Goal: Navigation & Orientation: Find specific page/section

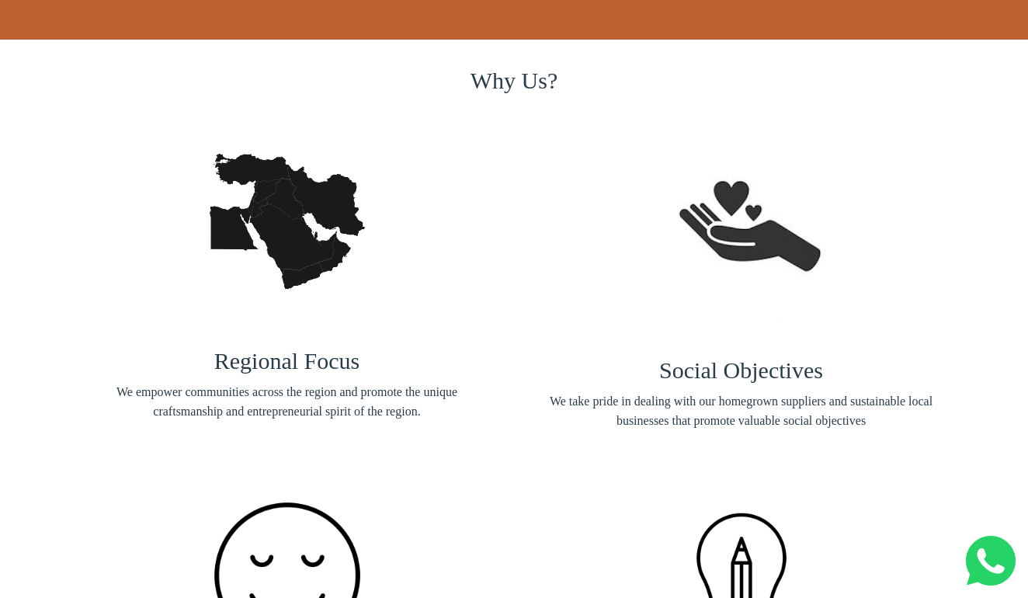
scroll to position [1734, 0]
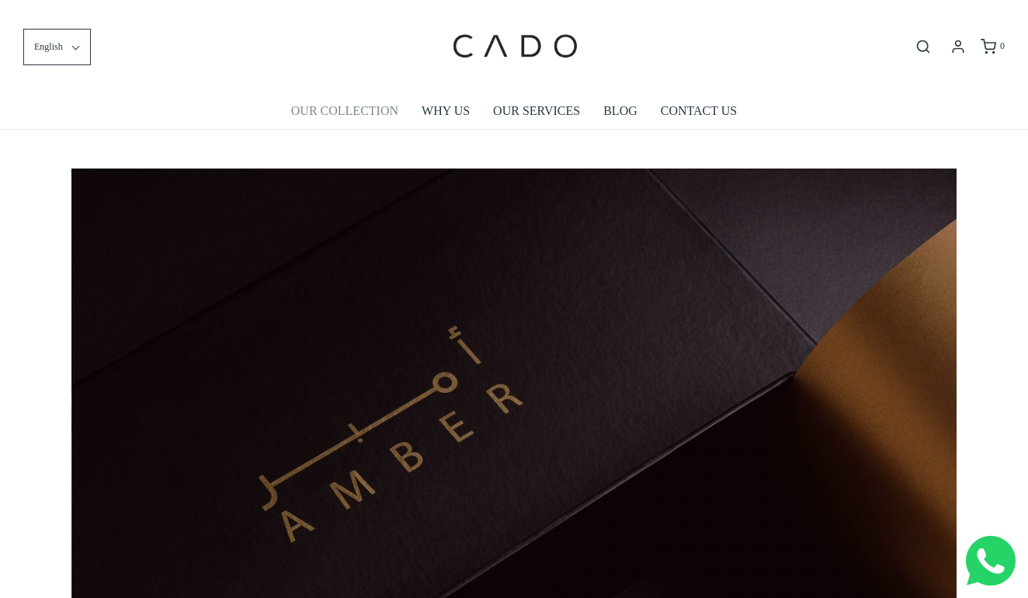
scroll to position [0, 885]
click at [344, 105] on link "OUR COLLECTION" at bounding box center [344, 111] width 107 height 36
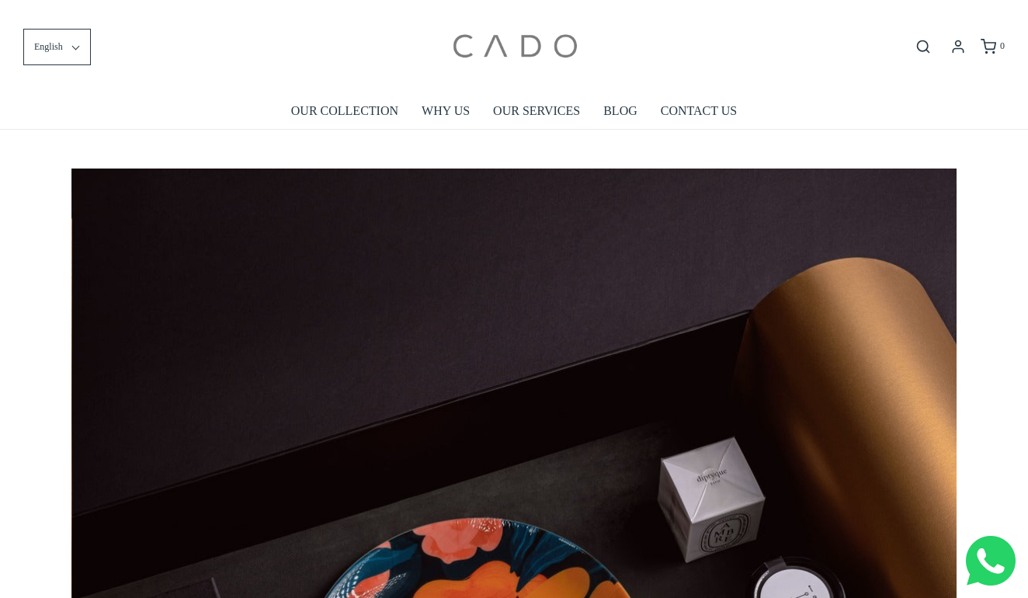
scroll to position [0, 1770]
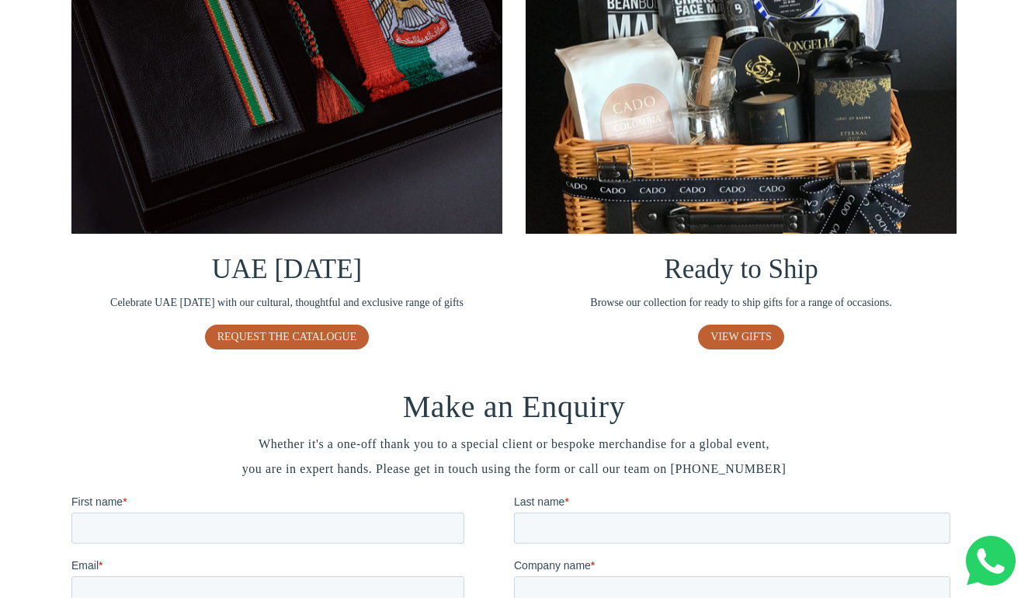
scroll to position [1077, 0]
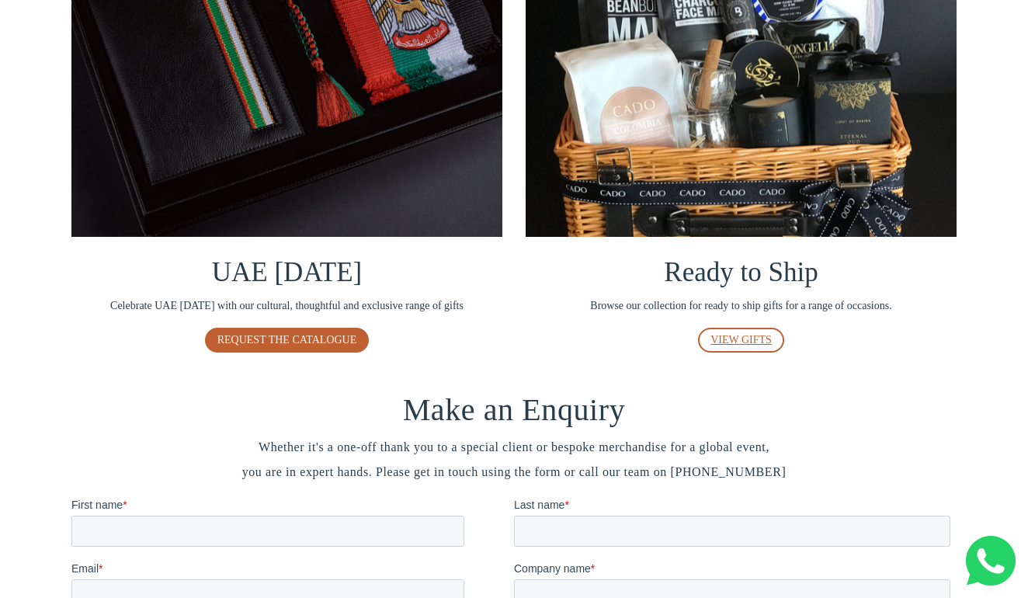
click at [723, 335] on span "VIEW GIFTS" at bounding box center [740, 340] width 61 height 12
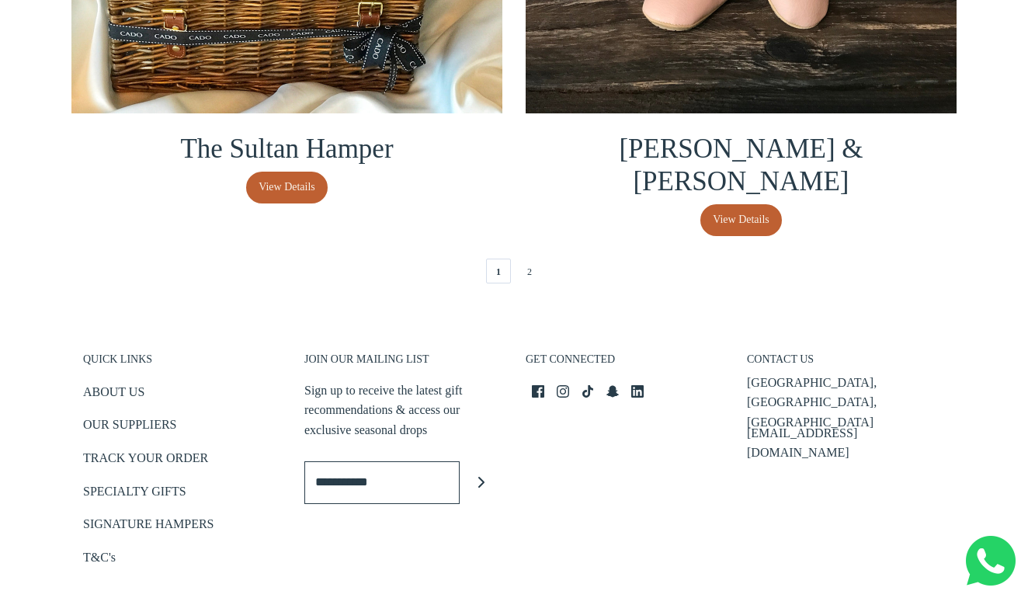
scroll to position [3537, 0]
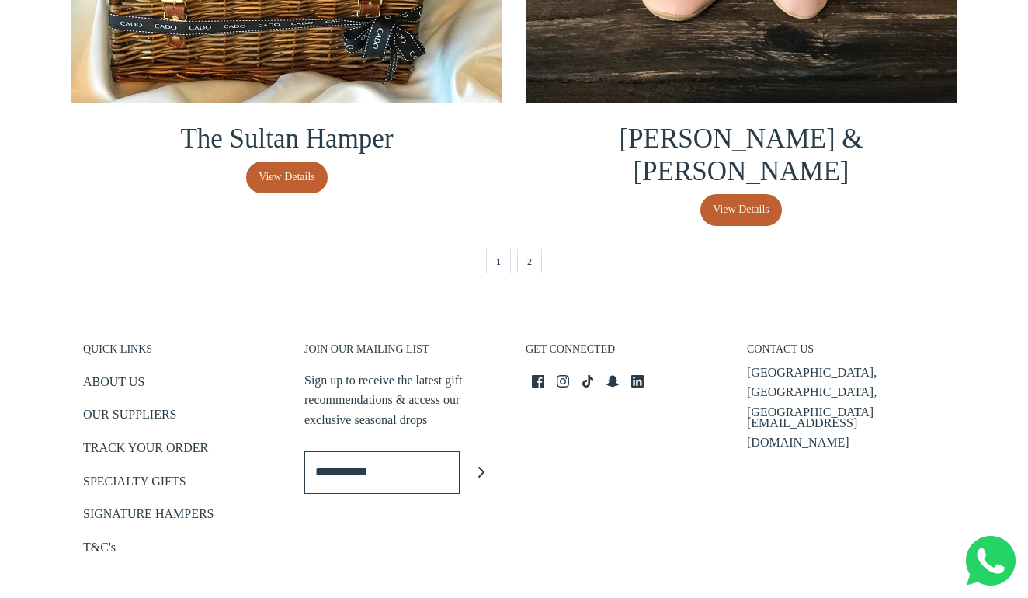
click at [530, 248] on link "2" at bounding box center [529, 260] width 25 height 25
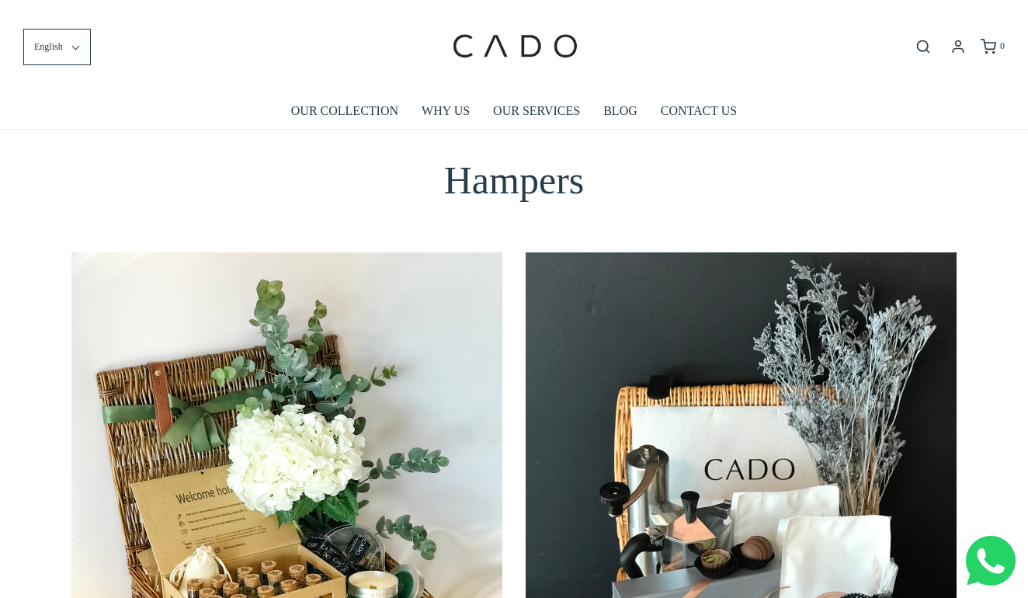
scroll to position [0, 0]
